Goal: Download file/media

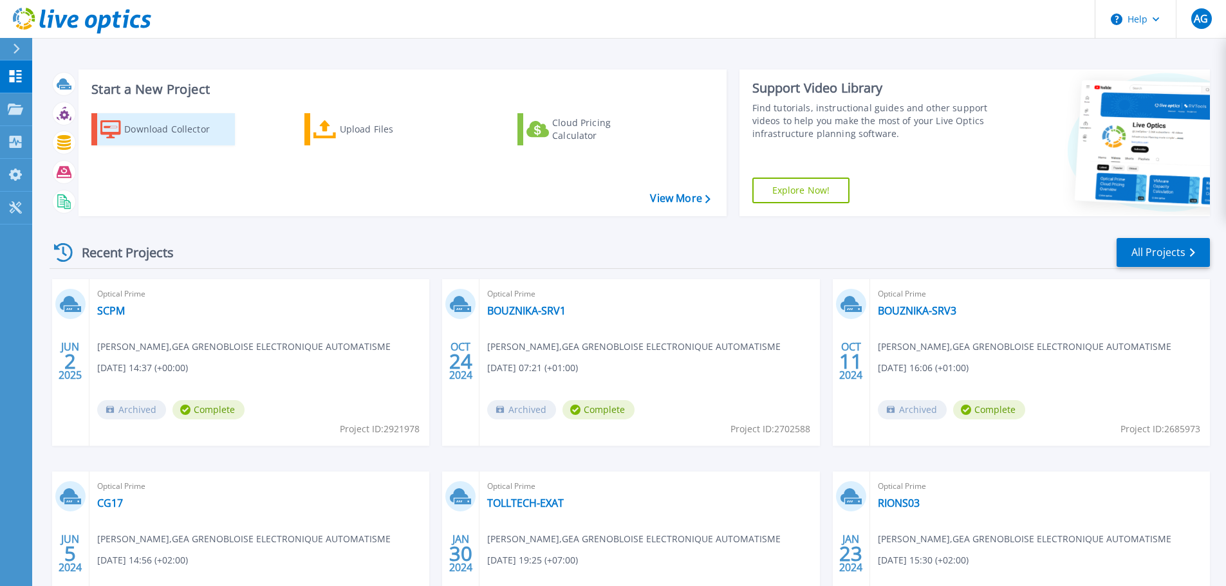
click at [158, 127] on div "Download Collector" at bounding box center [175, 129] width 103 height 26
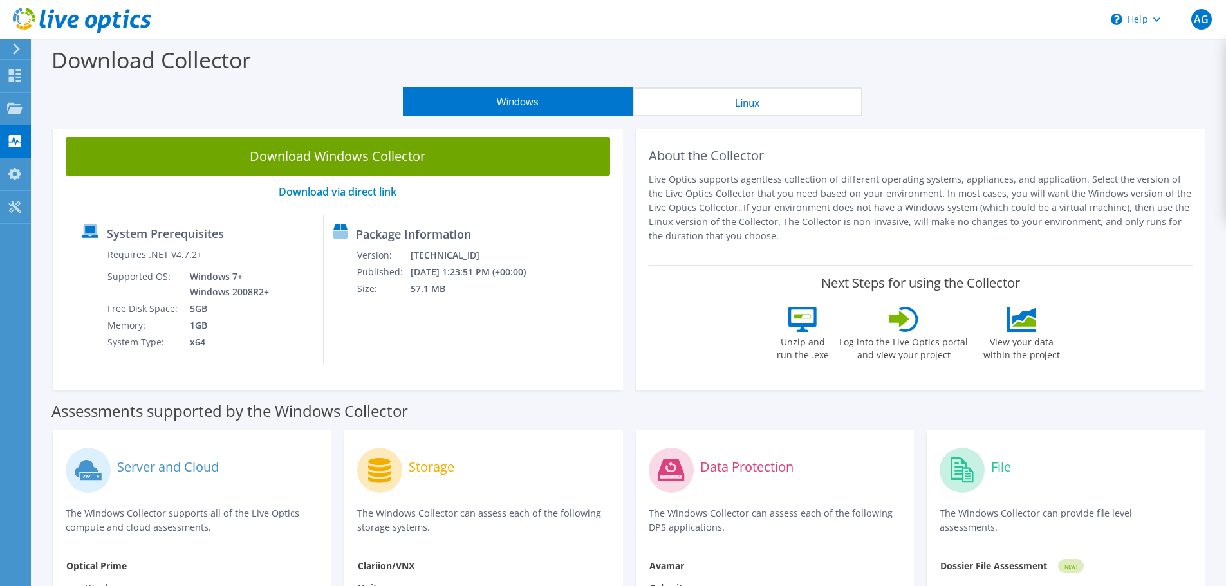
click at [392, 155] on link "Download Windows Collector" at bounding box center [338, 156] width 544 height 39
drag, startPoint x: 894, startPoint y: 27, endPoint x: 903, endPoint y: 27, distance: 9.7
click at [894, 27] on header "AG End User [PERSON_NAME] [EMAIL_ADDRESS][DOMAIN_NAME] GEA GRENOBLOISE ELECTRON…" at bounding box center [613, 19] width 1226 height 39
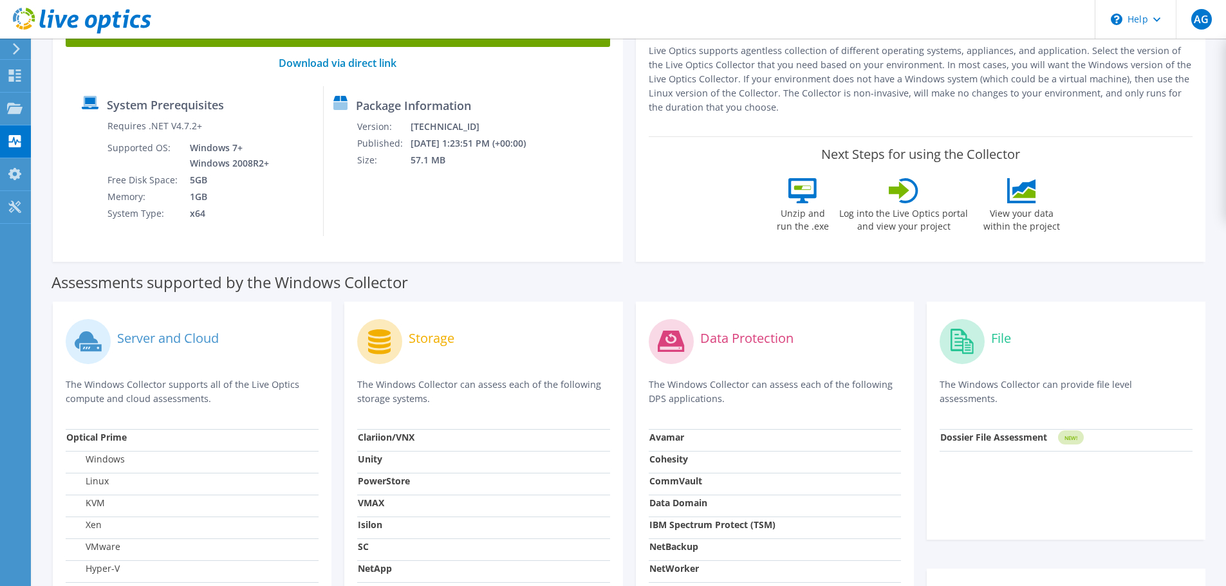
scroll to position [257, 0]
